Goal: Information Seeking & Learning: Check status

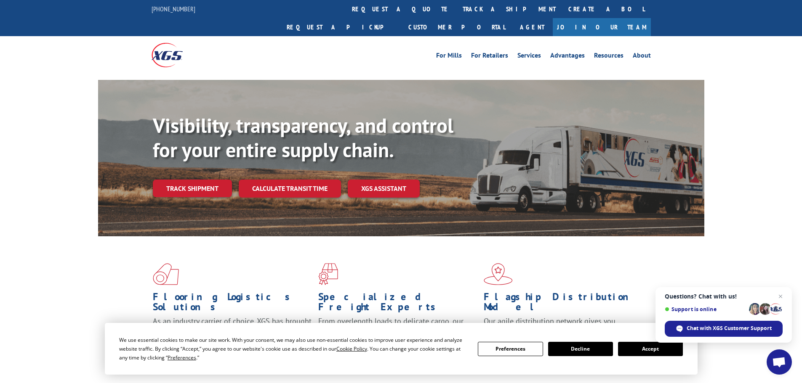
click at [384, 36] on div "For [PERSON_NAME] For Retailers Services Advantages Resources About For [PERSON…" at bounding box center [401, 54] width 499 height 37
click at [456, 5] on link "track a shipment" at bounding box center [509, 9] width 106 height 18
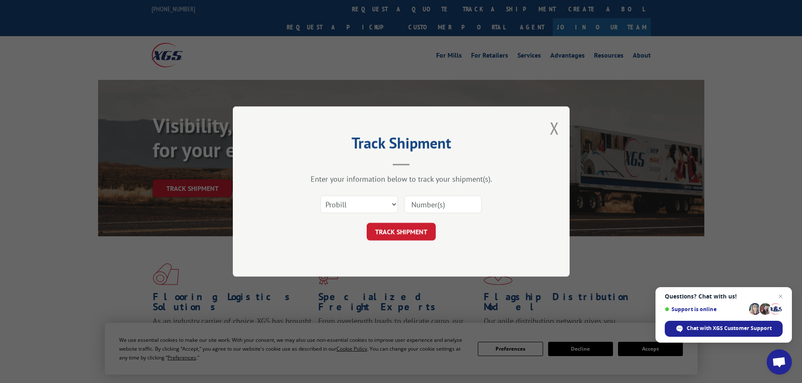
click at [447, 204] on input at bounding box center [442, 205] width 77 height 18
paste input "15340047"
type input "15340047"
click at [419, 231] on button "TRACK SHIPMENT" at bounding box center [401, 232] width 69 height 18
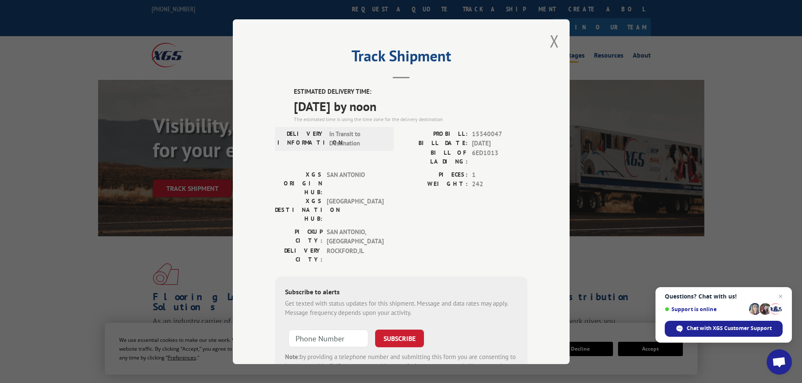
drag, startPoint x: 551, startPoint y: 33, endPoint x: 548, endPoint y: 37, distance: 4.8
click at [550, 33] on button "Close modal" at bounding box center [554, 41] width 9 height 22
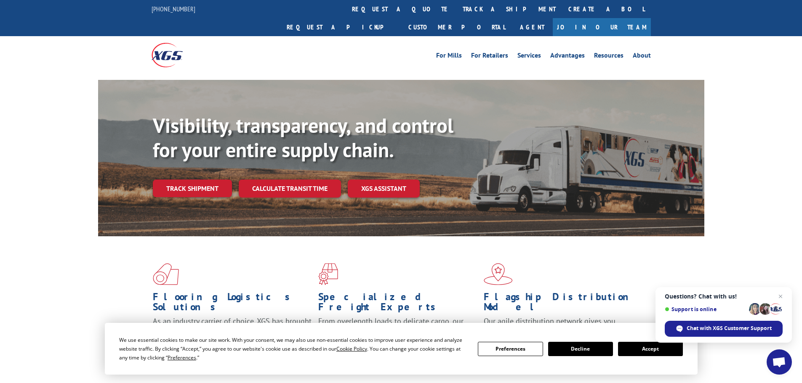
click at [456, 12] on link "track a shipment" at bounding box center [509, 9] width 106 height 18
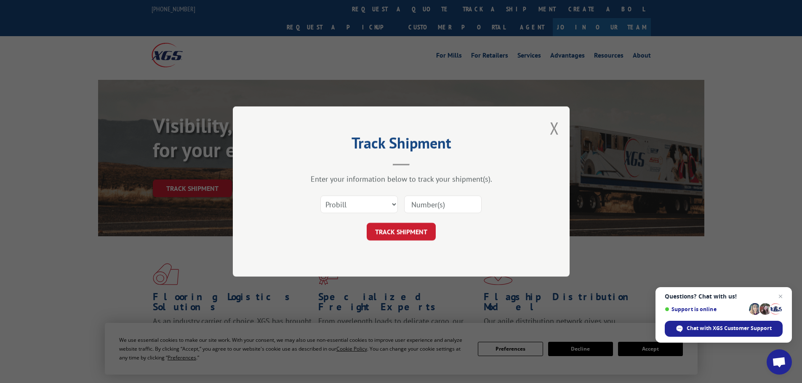
drag, startPoint x: 429, startPoint y: 210, endPoint x: 425, endPoint y: 213, distance: 5.1
click at [429, 210] on input at bounding box center [442, 205] width 77 height 18
paste input "15339843"
type input "15339843"
click at [421, 234] on button "TRACK SHIPMENT" at bounding box center [401, 232] width 69 height 18
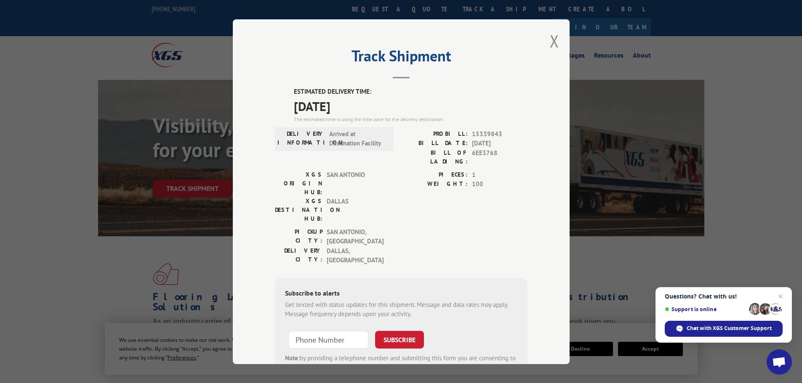
drag, startPoint x: 554, startPoint y: 42, endPoint x: 537, endPoint y: 41, distance: 17.3
click at [554, 42] on button "Close modal" at bounding box center [554, 41] width 9 height 22
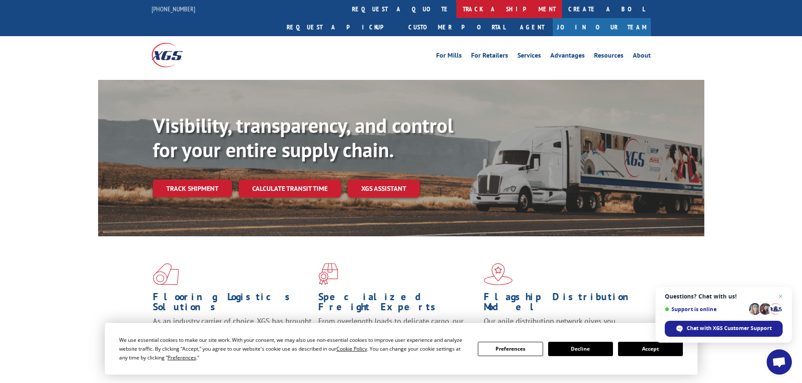
click at [456, 8] on link "track a shipment" at bounding box center [509, 9] width 106 height 18
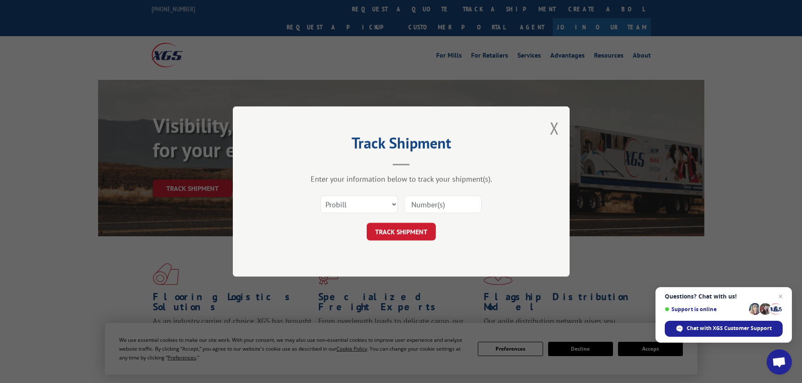
click at [432, 205] on input at bounding box center [442, 205] width 77 height 18
paste input "15339854"
type input "15339854"
click at [413, 234] on button "TRACK SHIPMENT" at bounding box center [401, 232] width 69 height 18
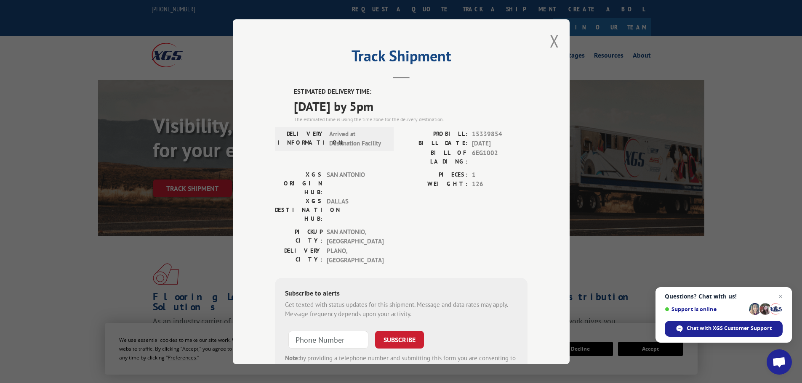
click at [544, 47] on div "Track Shipment ESTIMATED DELIVERY TIME: [DATE] by 5pm The estimated time is usi…" at bounding box center [401, 191] width 337 height 345
click at [556, 40] on div "Track Shipment ESTIMATED DELIVERY TIME: [DATE] by 5pm The estimated time is usi…" at bounding box center [401, 191] width 337 height 345
click at [554, 33] on button "Close modal" at bounding box center [554, 41] width 9 height 22
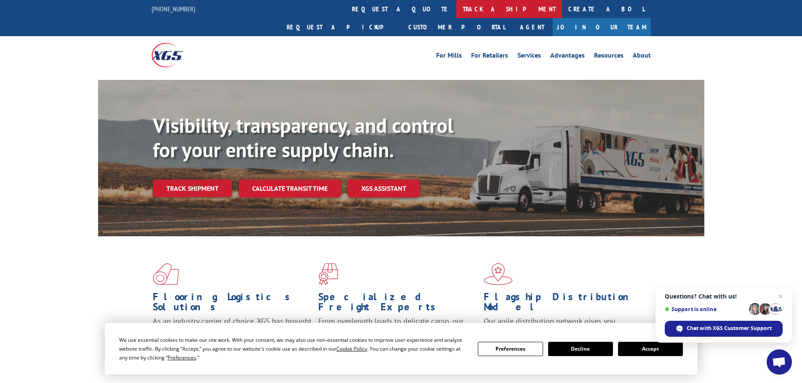
click at [456, 16] on link "track a shipment" at bounding box center [509, 9] width 106 height 18
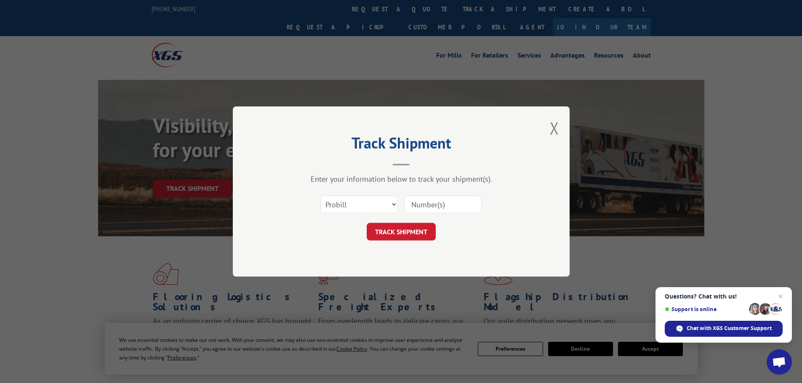
drag, startPoint x: 457, startPoint y: 201, endPoint x: 449, endPoint y: 213, distance: 14.6
click at [457, 201] on input at bounding box center [442, 205] width 77 height 18
paste input "15339851"
type input "15339851"
click at [408, 235] on button "TRACK SHIPMENT" at bounding box center [401, 232] width 69 height 18
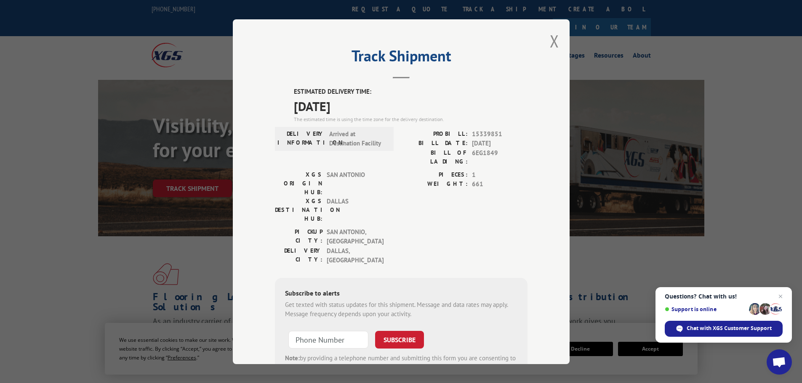
drag, startPoint x: 551, startPoint y: 38, endPoint x: 535, endPoint y: 38, distance: 16.8
click at [551, 38] on button "Close modal" at bounding box center [554, 41] width 9 height 22
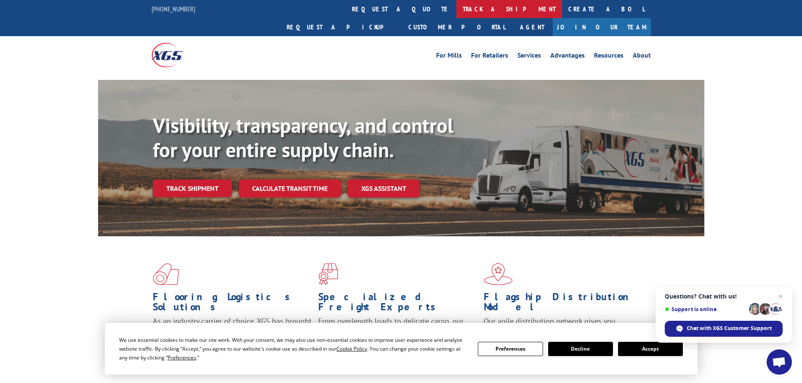
click at [456, 10] on link "track a shipment" at bounding box center [509, 9] width 106 height 18
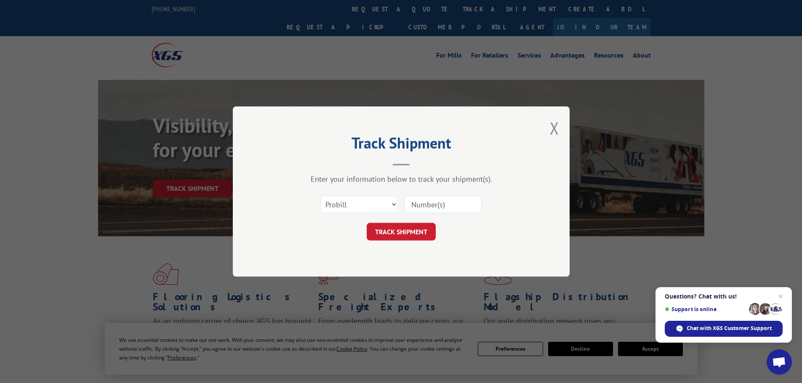
click at [449, 204] on input at bounding box center [442, 205] width 77 height 18
paste input "15339853"
type input "15339853"
click at [428, 226] on button "TRACK SHIPMENT" at bounding box center [401, 232] width 69 height 18
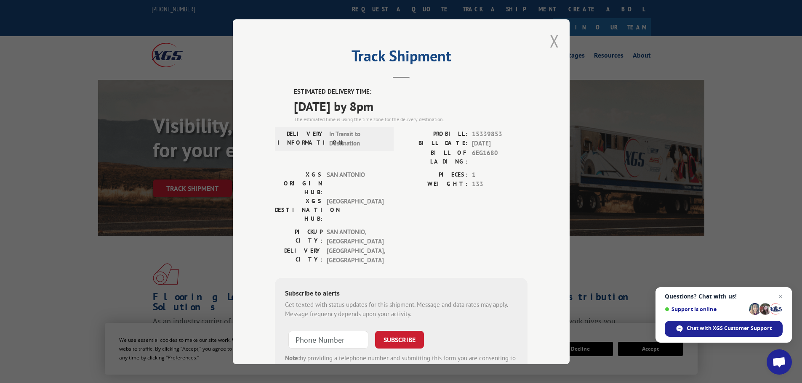
click at [546, 43] on div "Track Shipment ESTIMATED DELIVERY TIME: [DATE] by 8pm The estimated time is usi…" at bounding box center [401, 191] width 337 height 345
click at [550, 43] on button "Close modal" at bounding box center [554, 41] width 9 height 22
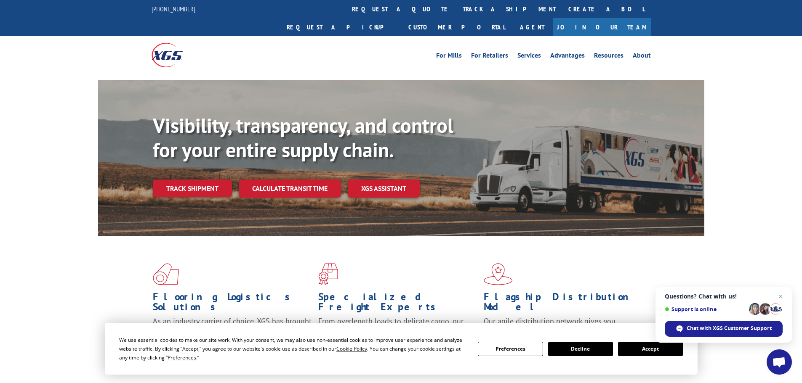
click at [456, 4] on link "track a shipment" at bounding box center [509, 9] width 106 height 18
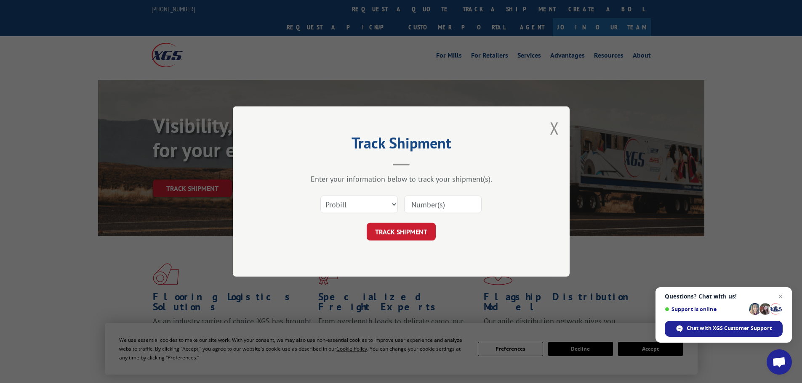
drag, startPoint x: 440, startPoint y: 205, endPoint x: 424, endPoint y: 216, distance: 18.9
click at [440, 205] on input at bounding box center [442, 205] width 77 height 18
paste input "15339951"
type input "15339951"
click at [398, 224] on button "TRACK SHIPMENT" at bounding box center [401, 232] width 69 height 18
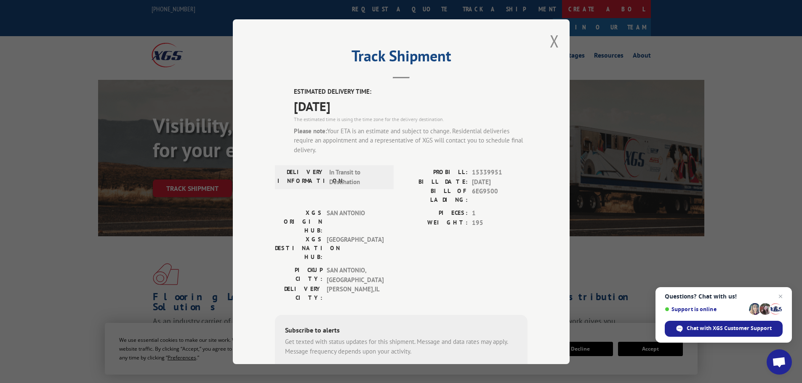
drag, startPoint x: 546, startPoint y: 43, endPoint x: 427, endPoint y: 8, distance: 124.0
click at [550, 43] on button "Close modal" at bounding box center [554, 41] width 9 height 22
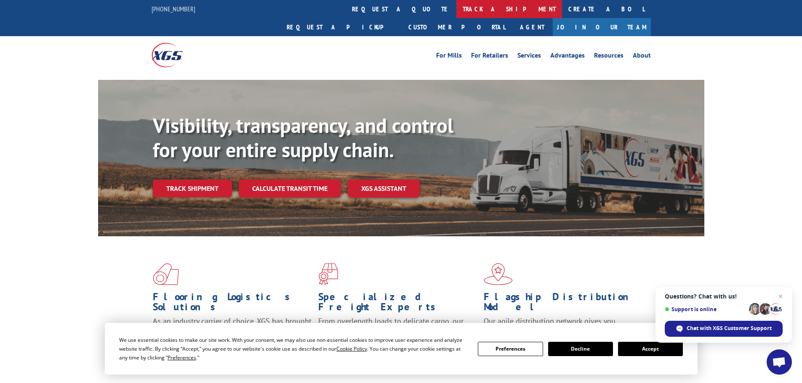
click at [456, 9] on link "track a shipment" at bounding box center [509, 9] width 106 height 18
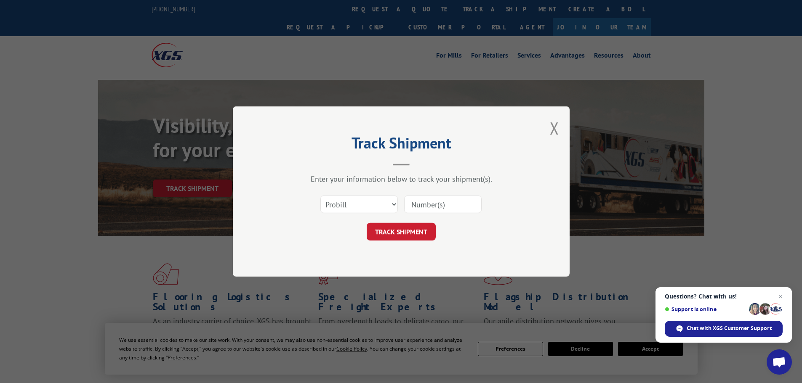
drag, startPoint x: 447, startPoint y: 207, endPoint x: 419, endPoint y: 219, distance: 31.1
click at [447, 207] on input at bounding box center [442, 205] width 77 height 18
paste input "15339949"
type input "15339949"
click at [397, 226] on button "TRACK SHIPMENT" at bounding box center [401, 232] width 69 height 18
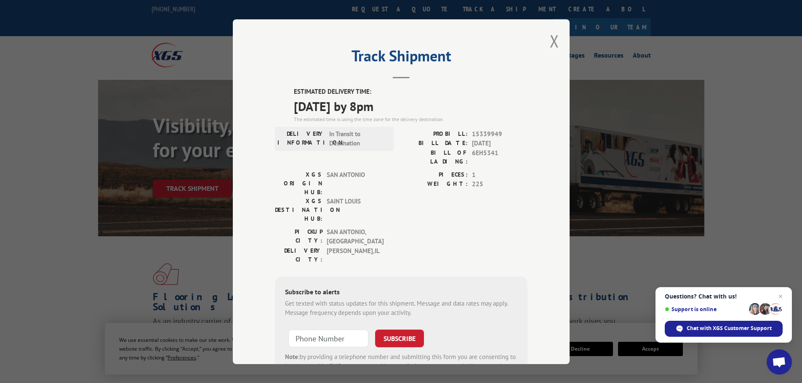
drag, startPoint x: 550, startPoint y: 39, endPoint x: 544, endPoint y: 39, distance: 6.3
click at [550, 39] on button "Close modal" at bounding box center [554, 41] width 9 height 22
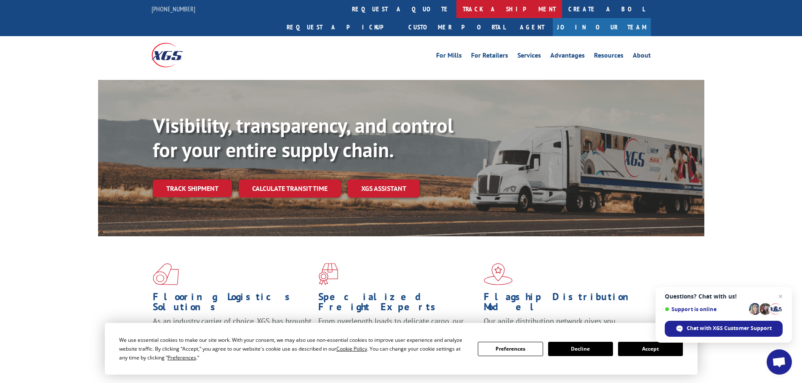
click at [456, 11] on link "track a shipment" at bounding box center [509, 9] width 106 height 18
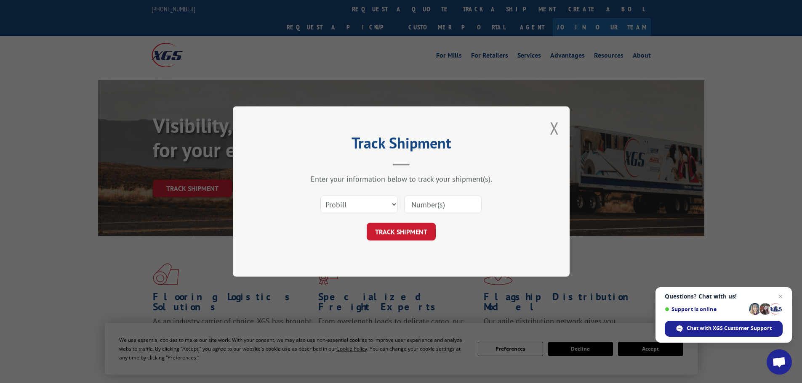
drag, startPoint x: 433, startPoint y: 209, endPoint x: 417, endPoint y: 218, distance: 18.8
click at [433, 209] on input at bounding box center [442, 205] width 77 height 18
paste input "15339948"
type input "15339948"
click at [402, 228] on button "TRACK SHIPMENT" at bounding box center [401, 232] width 69 height 18
